Goal: Task Accomplishment & Management: Complete application form

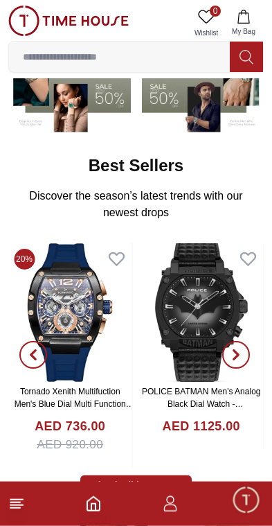
click at [19, 510] on icon at bounding box center [16, 503] width 17 height 17
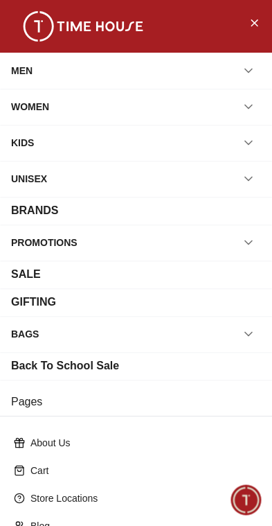
click at [176, 104] on div "WOMEN" at bounding box center [136, 106] width 250 height 25
click at [170, 108] on div "WOMEN" at bounding box center [136, 106] width 250 height 25
click at [257, 105] on button "button" at bounding box center [248, 106] width 25 height 25
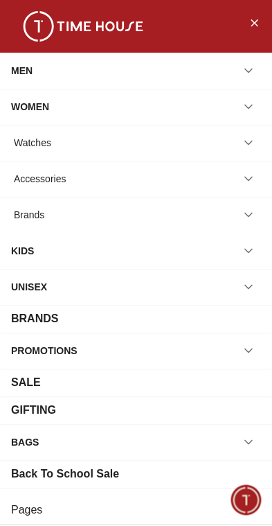
scroll to position [0, 0]
click at [193, 143] on div "Watches" at bounding box center [136, 142] width 250 height 25
click at [49, 142] on div "Watches" at bounding box center [32, 142] width 37 height 25
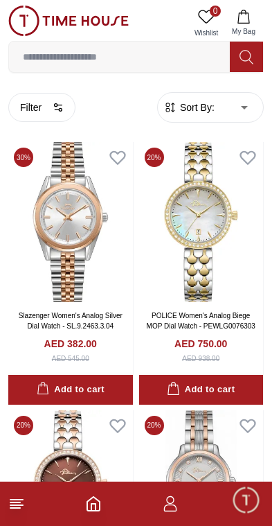
click at [250, 508] on span "Minimize live chat window" at bounding box center [246, 500] width 40 height 40
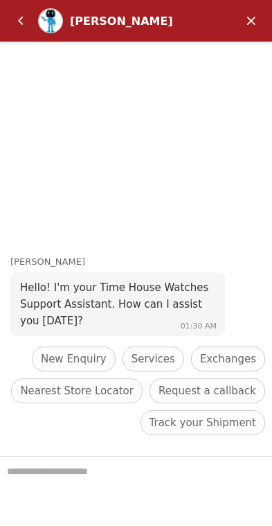
click at [17, 18] on em "Back" at bounding box center [21, 21] width 28 height 28
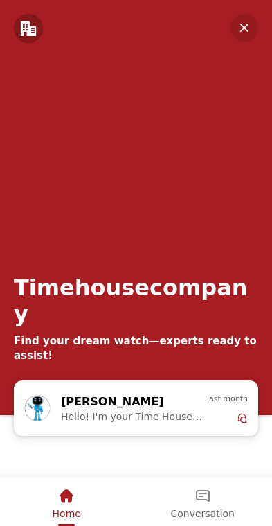
click at [251, 32] on em "Minimize" at bounding box center [245, 28] width 28 height 28
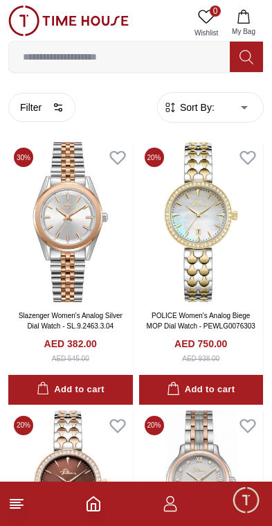
click at [171, 505] on icon "button" at bounding box center [170, 507] width 13 height 7
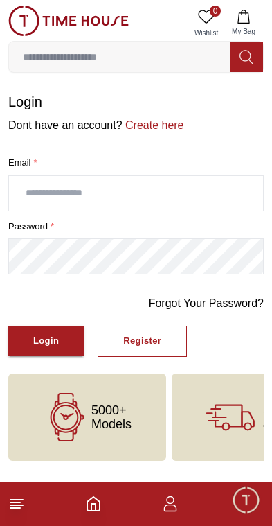
click at [167, 198] on input "text" at bounding box center [136, 193] width 254 height 35
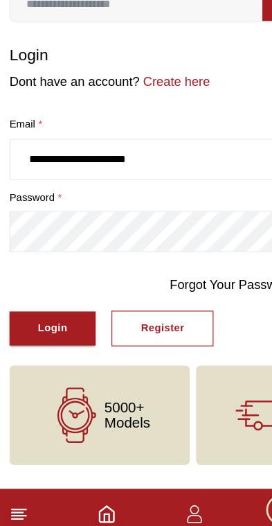
type input "**********"
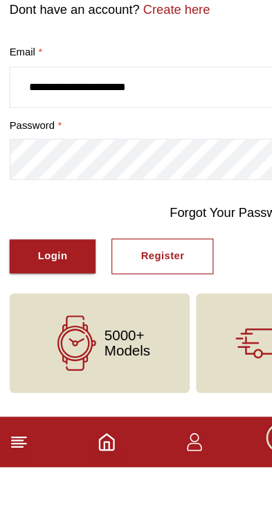
click at [53, 333] on div "Login" at bounding box center [46, 341] width 26 height 16
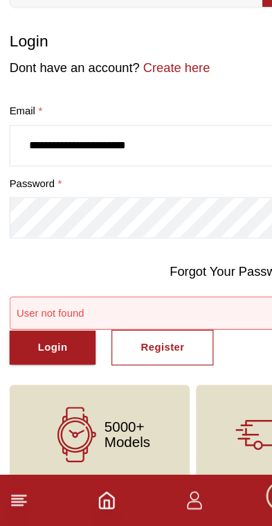
click at [206, 295] on link "Forgot Your Password?" at bounding box center [206, 303] width 115 height 17
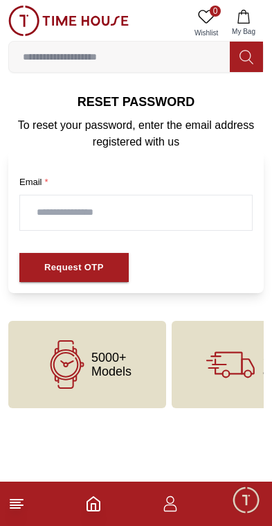
click at [143, 220] on input "text" at bounding box center [136, 212] width 232 height 35
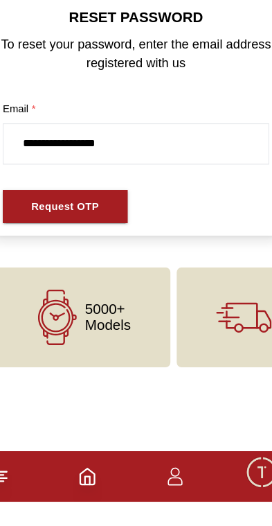
click at [88, 253] on button "Request OTP" at bounding box center [73, 268] width 109 height 30
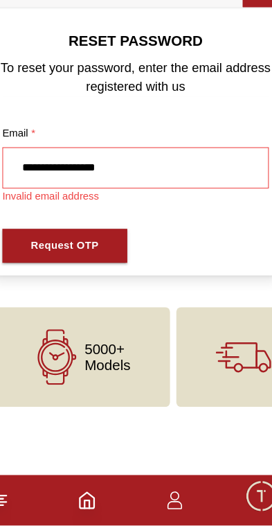
click at [161, 195] on input "**********" at bounding box center [136, 212] width 232 height 35
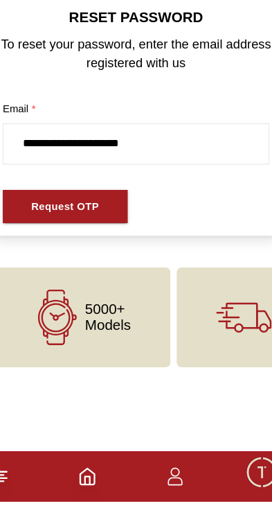
type input "**********"
click at [92, 253] on button "Request OTP" at bounding box center [73, 268] width 109 height 30
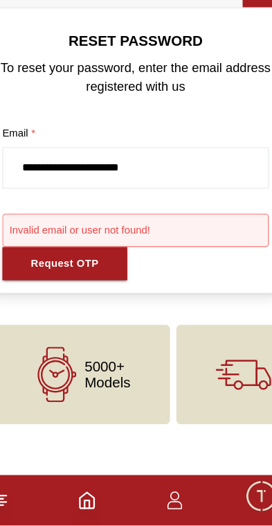
click at [26, 195] on input "**********" at bounding box center [136, 212] width 232 height 35
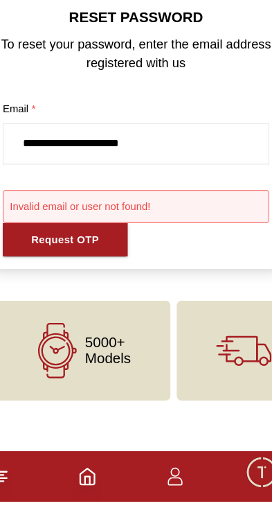
click at [184, 195] on input "**********" at bounding box center [136, 212] width 232 height 35
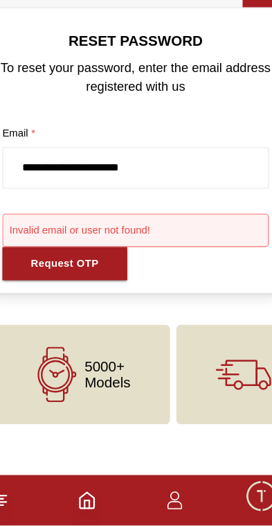
click at [162, 495] on icon "button" at bounding box center [170, 503] width 17 height 17
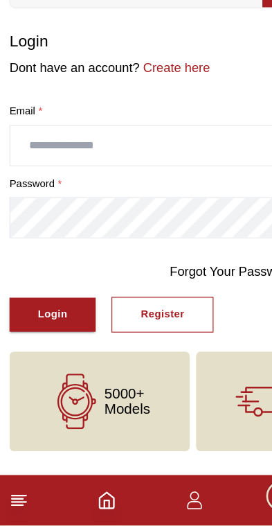
click at [157, 333] on div "Register" at bounding box center [142, 341] width 38 height 16
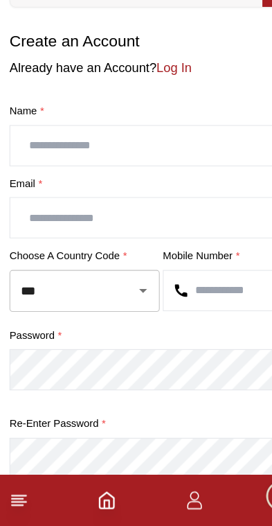
click at [168, 176] on input "text" at bounding box center [136, 193] width 254 height 35
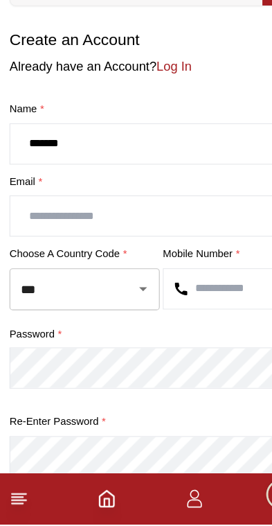
type input "*******"
click at [134, 239] on input "text" at bounding box center [136, 256] width 254 height 35
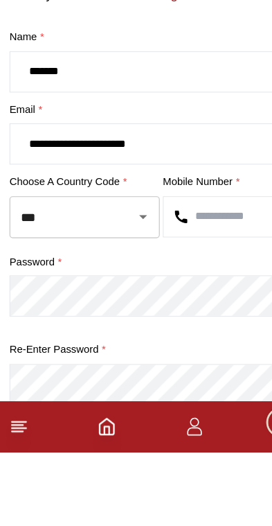
type input "**********"
click at [92, 308] on input "***" at bounding box center [55, 320] width 80 height 24
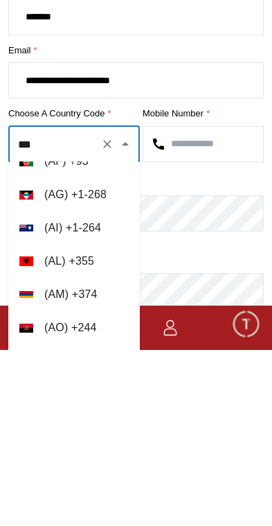
scroll to position [86, 0]
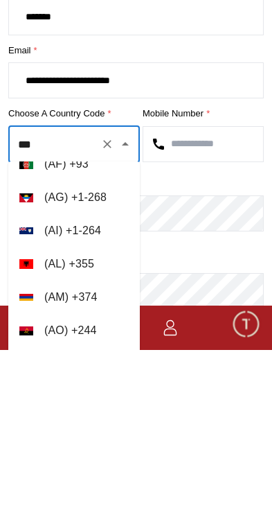
click at [78, 308] on input "***" at bounding box center [55, 320] width 80 height 24
click at [108, 313] on icon "Clear" at bounding box center [107, 320] width 14 height 14
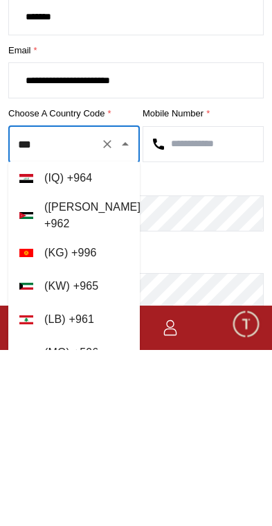
scroll to position [0, 0]
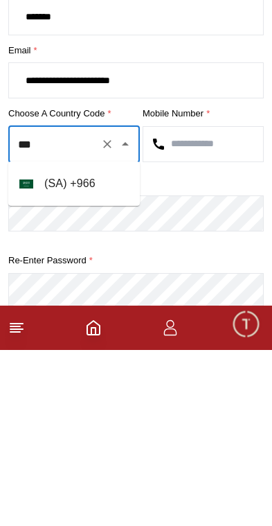
click at [105, 343] on li "( SA ) + 966" at bounding box center [74, 359] width 132 height 33
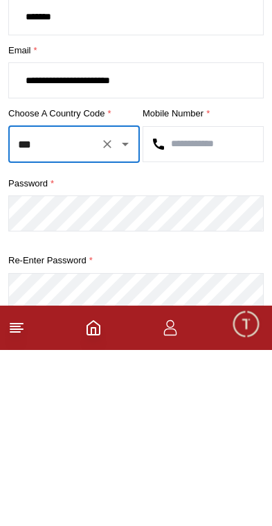
type input "***"
click at [212, 303] on input "text" at bounding box center [203, 320] width 120 height 35
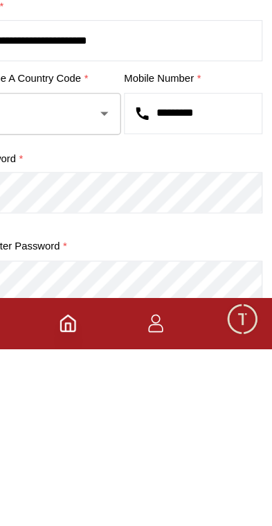
type input "*********"
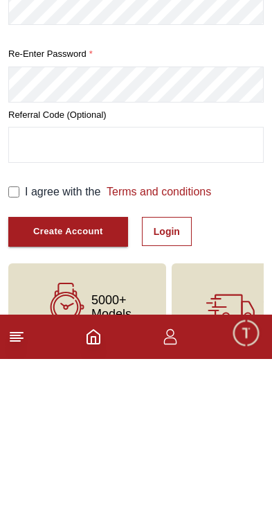
scroll to position [260, 0]
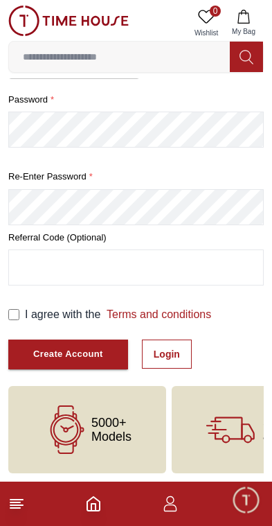
click at [83, 353] on div "Create Account" at bounding box center [68, 354] width 70 height 16
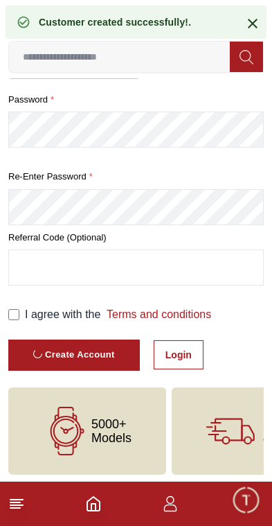
scroll to position [80, 0]
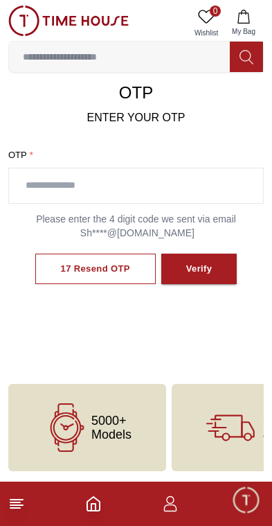
click at [168, 190] on input "text" at bounding box center [136, 185] width 254 height 35
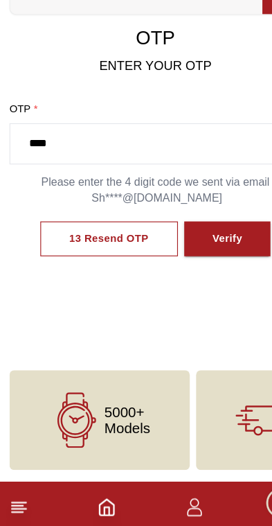
type input "****"
click at [217, 254] on button "Verify" at bounding box center [199, 269] width 76 height 31
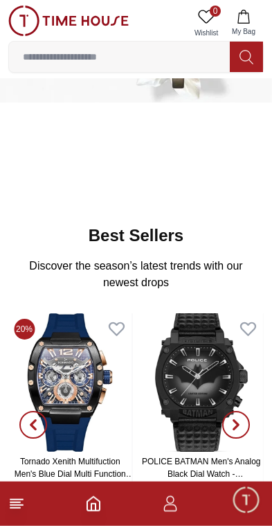
scroll to position [76, 0]
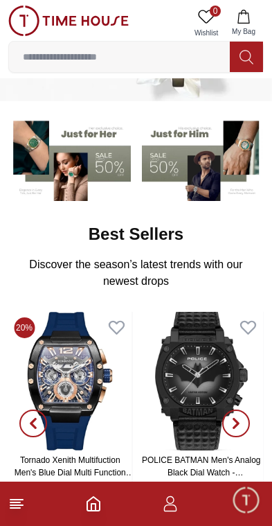
click at [8, 505] on icon at bounding box center [16, 503] width 17 height 17
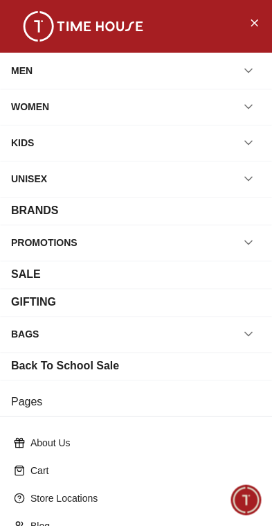
click at [161, 101] on div "WOMEN" at bounding box center [136, 106] width 250 height 25
click at [252, 107] on icon "button" at bounding box center [249, 107] width 14 height 14
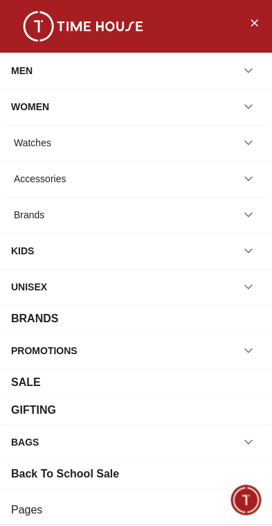
click at [158, 145] on div "Watches" at bounding box center [136, 142] width 250 height 25
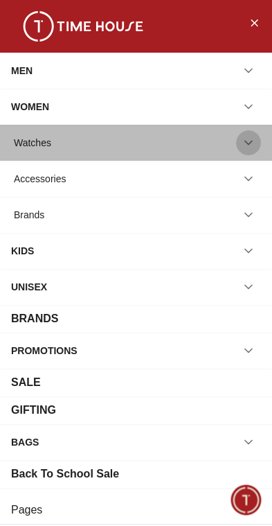
click at [251, 137] on icon "button" at bounding box center [249, 143] width 14 height 14
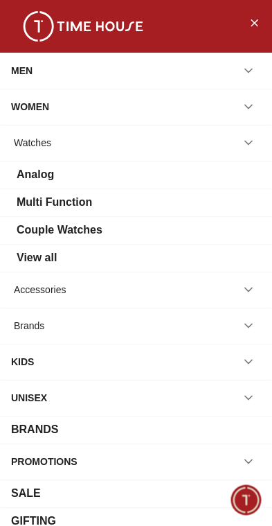
scroll to position [0, 0]
click at [182, 143] on div "Watches" at bounding box center [136, 142] width 250 height 25
click at [65, 256] on div "View all" at bounding box center [136, 257] width 250 height 17
click at [26, 264] on div "View all" at bounding box center [37, 257] width 40 height 17
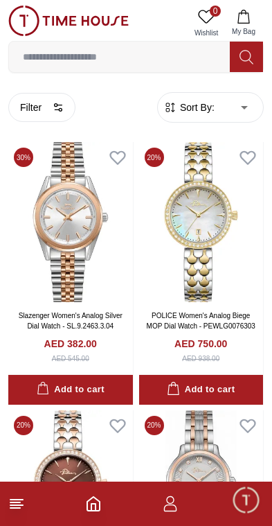
click at [172, 503] on icon "button" at bounding box center [170, 500] width 8 height 8
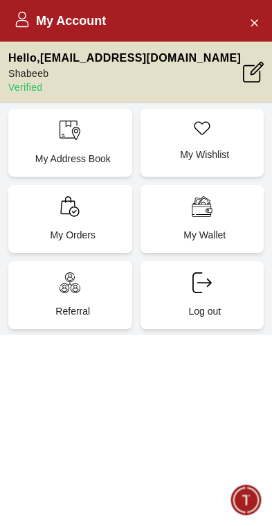
click at [252, 504] on span "Minimize live chat window" at bounding box center [246, 500] width 40 height 40
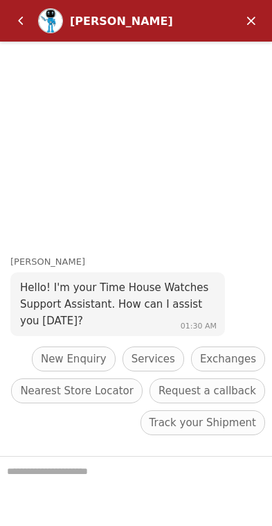
click at [258, 12] on em "Minimize" at bounding box center [252, 21] width 28 height 28
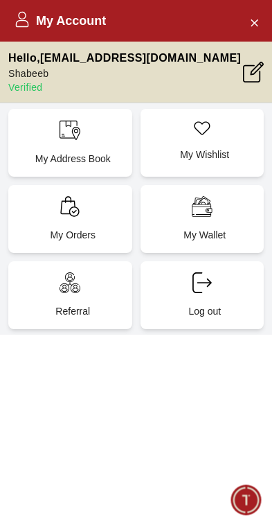
click at [35, 17] on h2 "My Account" at bounding box center [60, 20] width 92 height 19
click at [252, 26] on icon "Close Account" at bounding box center [255, 22] width 6 height 6
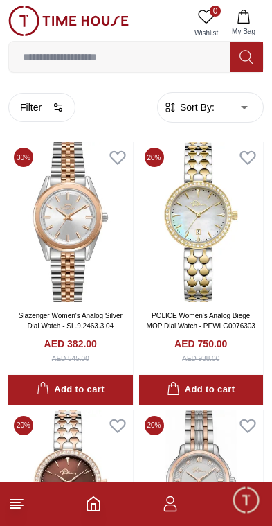
click at [176, 507] on icon "button" at bounding box center [170, 507] width 13 height 7
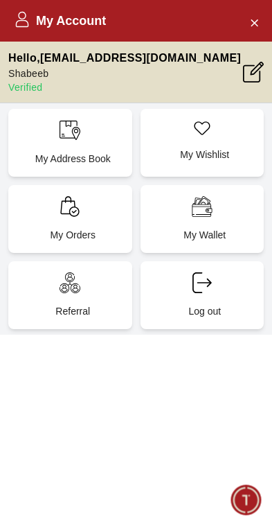
click at [252, 18] on icon "Close Account" at bounding box center [254, 22] width 11 height 17
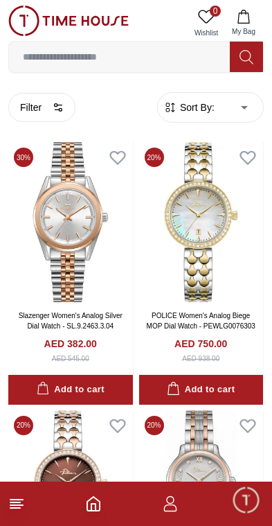
click at [9, 510] on icon at bounding box center [16, 503] width 17 height 17
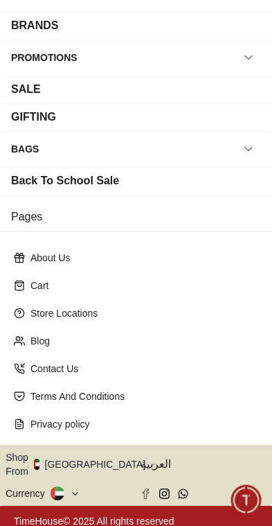
scroll to position [184, 0]
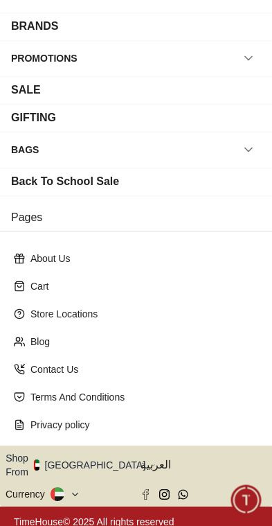
click at [80, 459] on button "Shop From [GEOGRAPHIC_DATA]" at bounding box center [81, 465] width 150 height 28
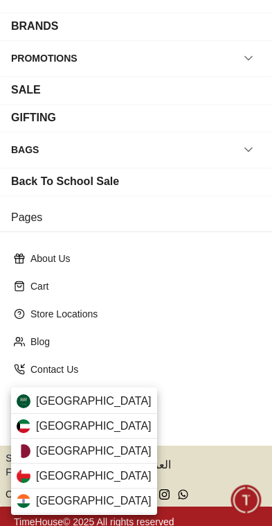
click at [117, 404] on div "[GEOGRAPHIC_DATA]" at bounding box center [84, 401] width 146 height 25
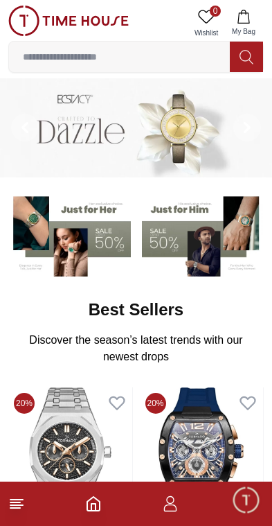
click at [91, 241] on img at bounding box center [69, 233] width 123 height 85
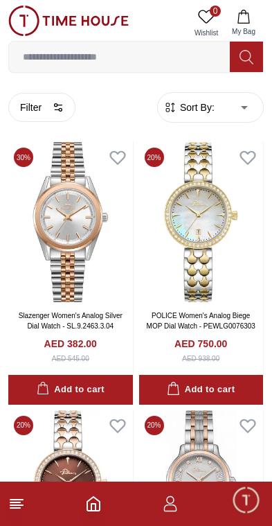
click at [95, 504] on polyline "Home" at bounding box center [93, 507] width 4 height 7
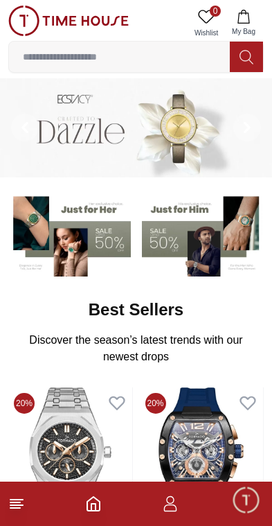
click at [18, 511] on icon at bounding box center [16, 503] width 17 height 17
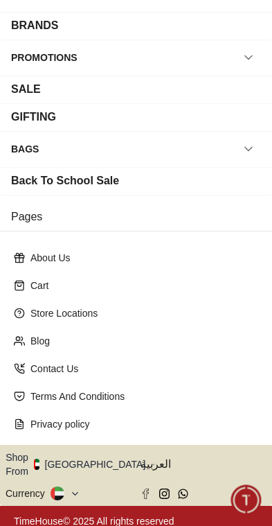
scroll to position [184, 0]
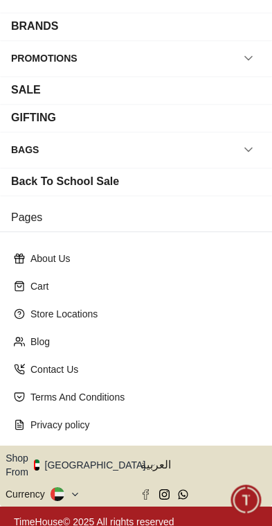
click at [59, 492] on icon at bounding box center [56, 494] width 10 height 5
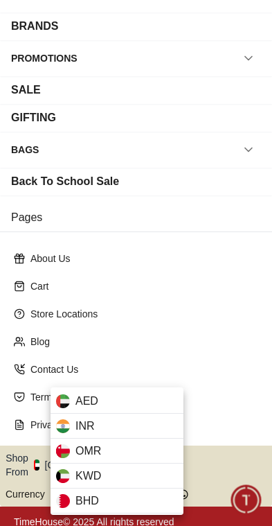
scroll to position [0, 0]
click at [188, 321] on div at bounding box center [136, 263] width 272 height 526
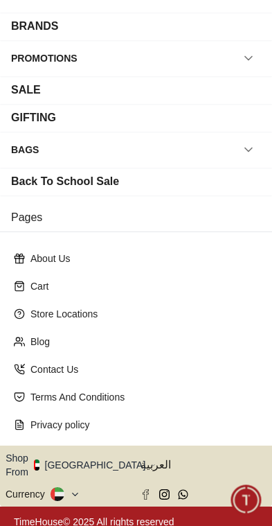
click at [78, 461] on button "Shop From [GEOGRAPHIC_DATA]" at bounding box center [81, 465] width 150 height 28
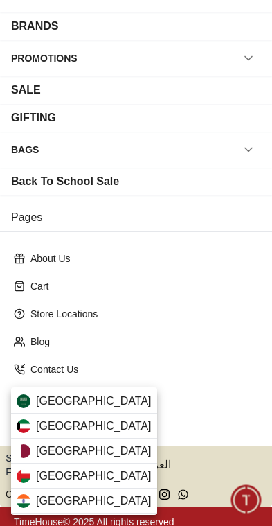
click at [103, 406] on div "[GEOGRAPHIC_DATA]" at bounding box center [84, 401] width 146 height 25
